Goal: Complete application form

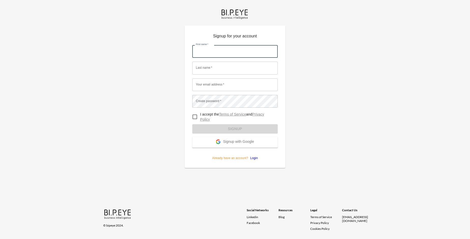
click at [235, 45] on input "First name   *" at bounding box center [234, 51] width 85 height 13
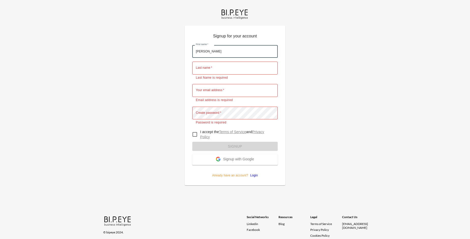
type input "[PERSON_NAME]"
click at [235, 62] on input "Last name   *" at bounding box center [234, 68] width 85 height 13
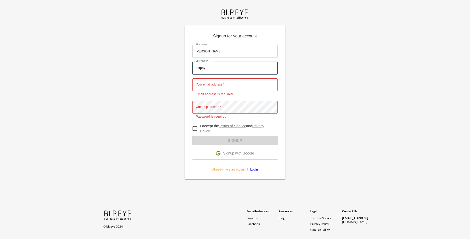
type input "Torphy"
click at [235, 78] on input "Your email address   *" at bounding box center [234, 84] width 85 height 13
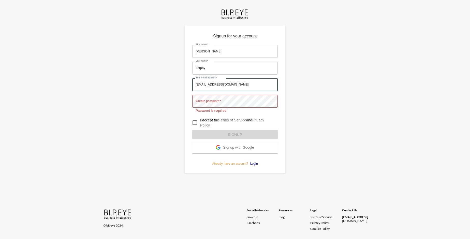
type input "[EMAIL_ADDRESS][DOMAIN_NAME]"
click at [195, 117] on input "I accept the Terms of Service and Privacy Policy" at bounding box center [195, 122] width 11 height 11
checkbox input "true"
click at [235, 145] on span "Signup with Google" at bounding box center [238, 147] width 31 height 5
click at [235, 127] on form "First name   * [PERSON_NAME] First name   * Last name   * [PERSON_NAME] Last na…" at bounding box center [234, 103] width 85 height 125
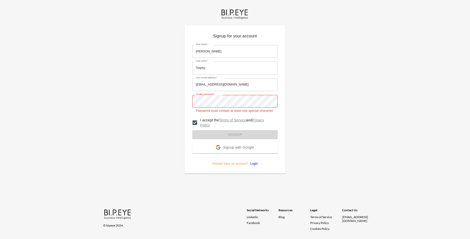
click at [235, 145] on span "Signup with Google" at bounding box center [238, 147] width 31 height 5
